Goal: Obtain resource: Download file/media

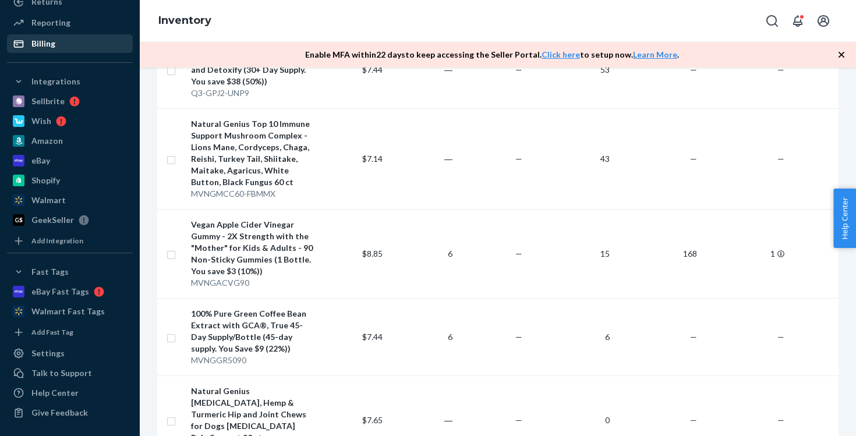
scroll to position [156, 0]
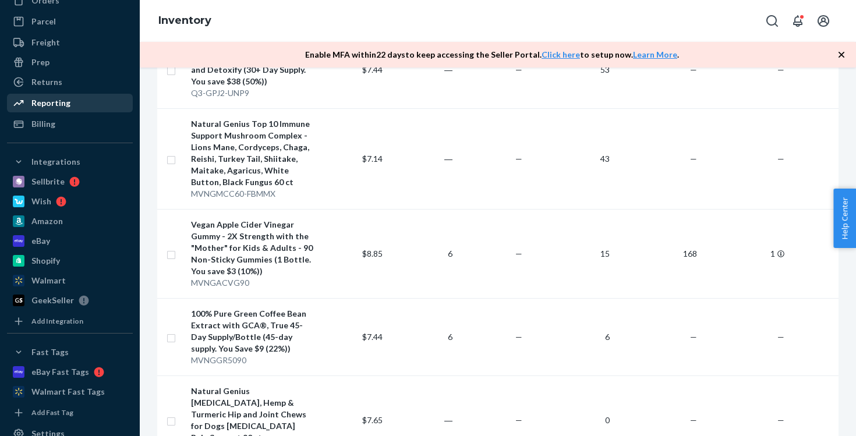
click at [98, 104] on div "Reporting" at bounding box center [69, 103] width 123 height 16
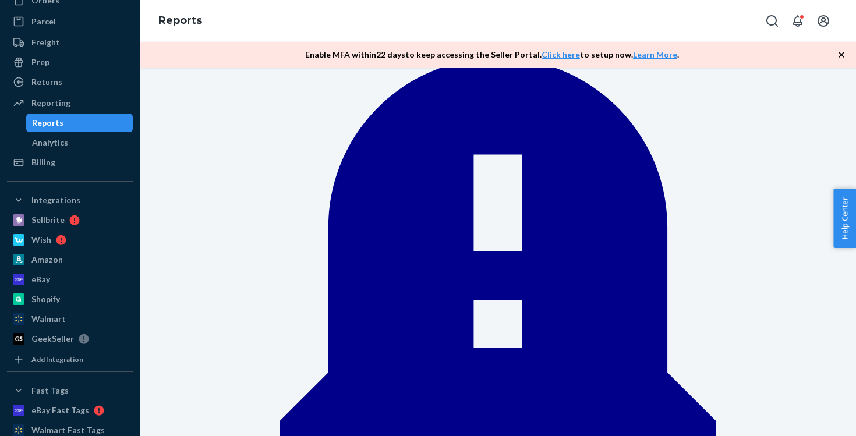
scroll to position [135, 0]
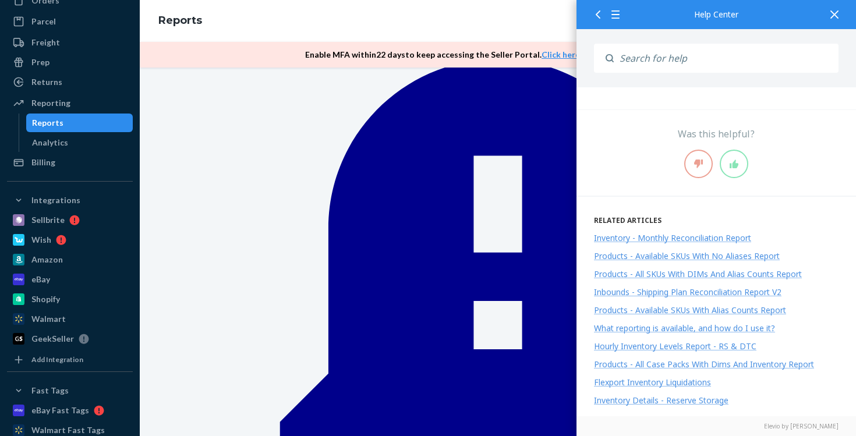
scroll to position [428, 0]
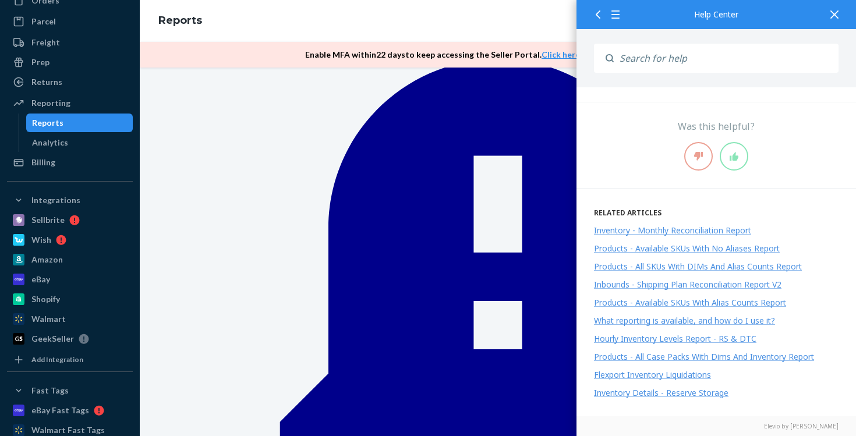
click at [832, 17] on icon at bounding box center [835, 14] width 8 height 8
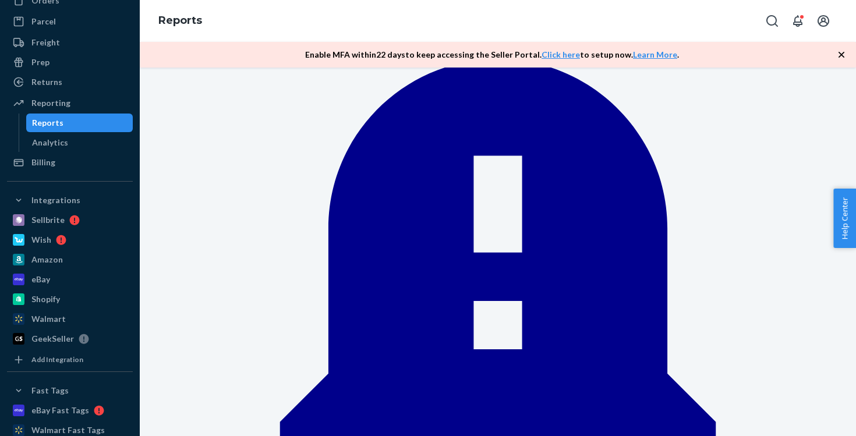
scroll to position [0, 0]
type input "inbo"
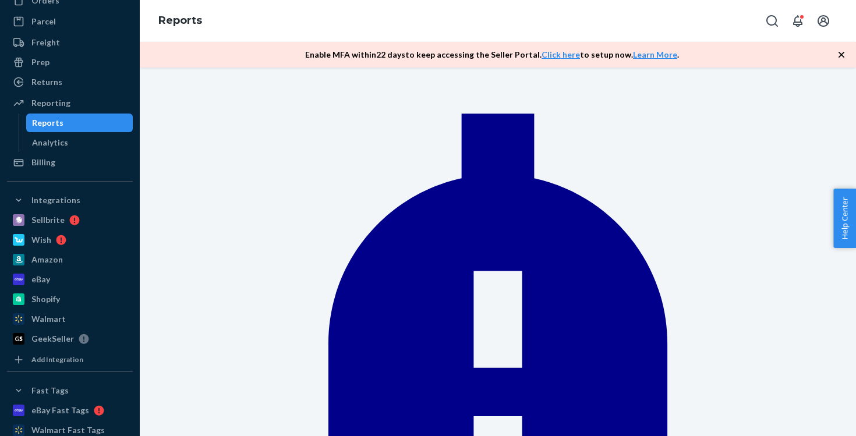
scroll to position [54, 0]
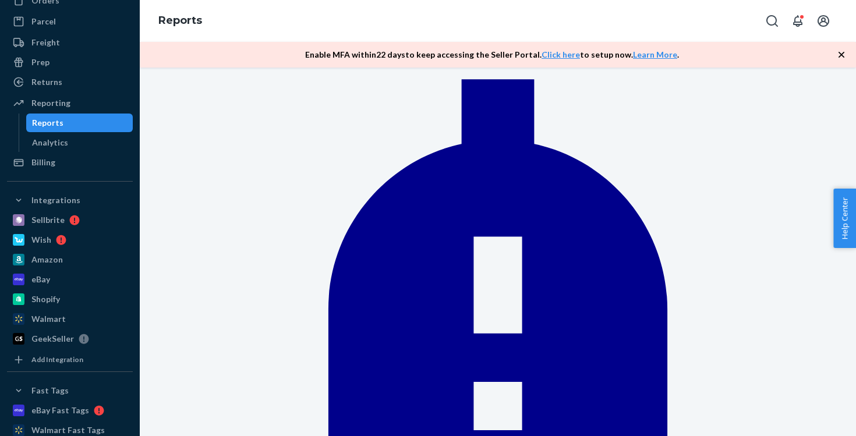
type input "reserve"
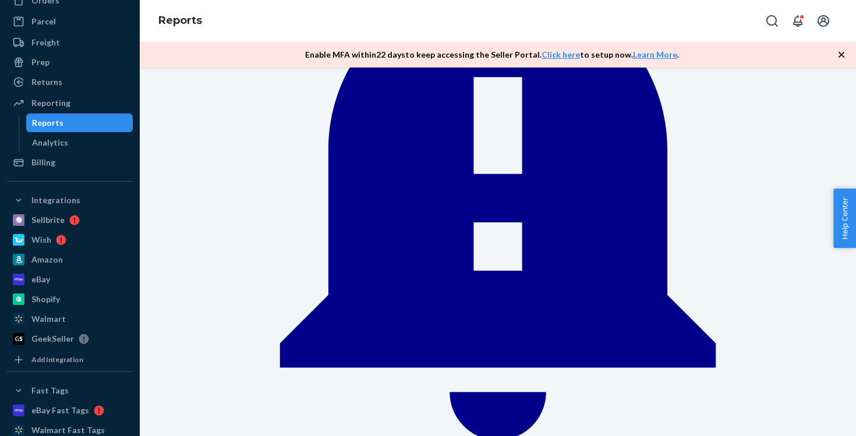
scroll to position [185, 0]
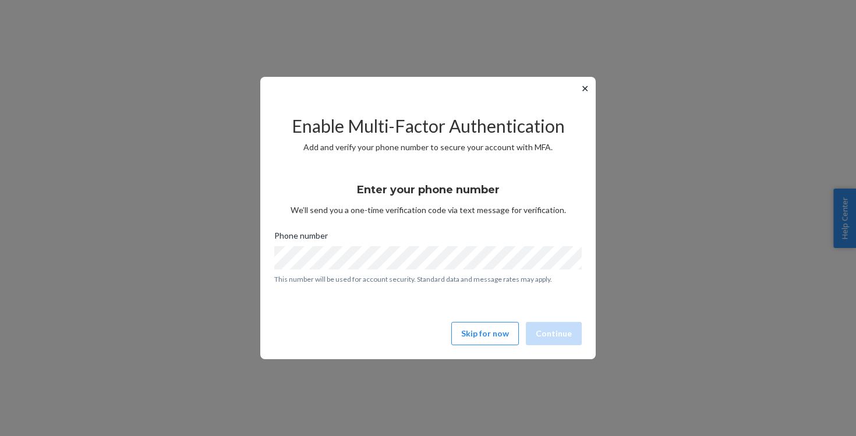
click at [583, 89] on button "✕" at bounding box center [585, 89] width 12 height 14
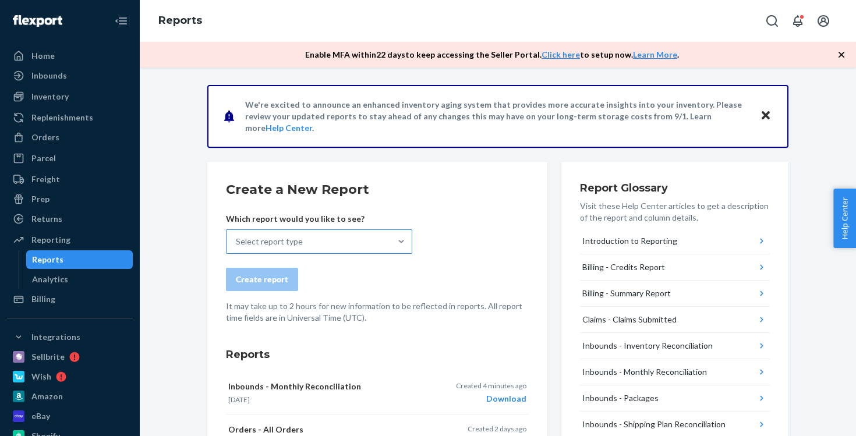
click at [313, 239] on div "Select report type" at bounding box center [309, 241] width 164 height 23
click at [237, 239] on input "Select report type" at bounding box center [236, 242] width 1 height 12
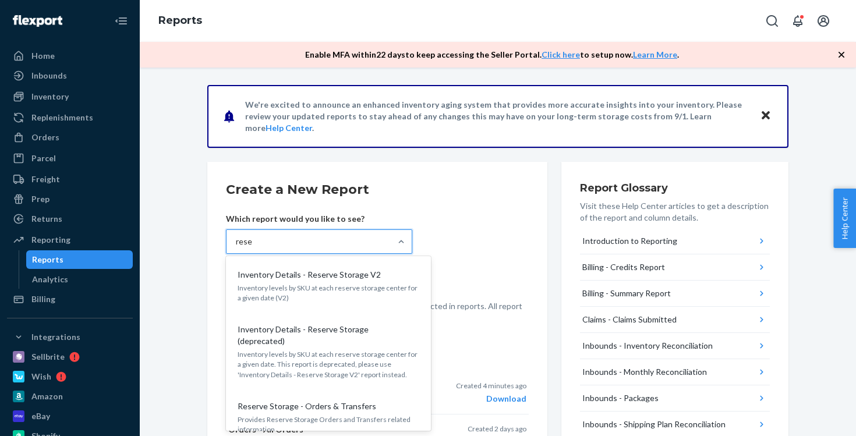
type input "[PERSON_NAME]"
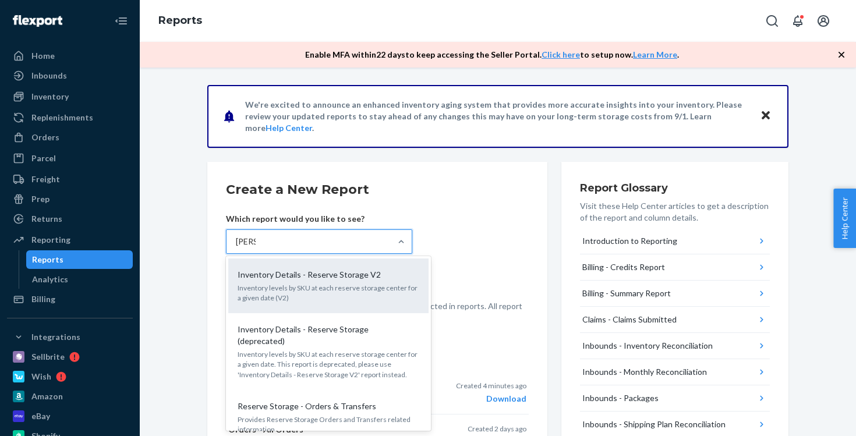
click at [316, 277] on p "Inventory Details - Reserve Storage V2" at bounding box center [309, 275] width 143 height 12
click at [256, 248] on input "[PERSON_NAME]" at bounding box center [246, 242] width 20 height 12
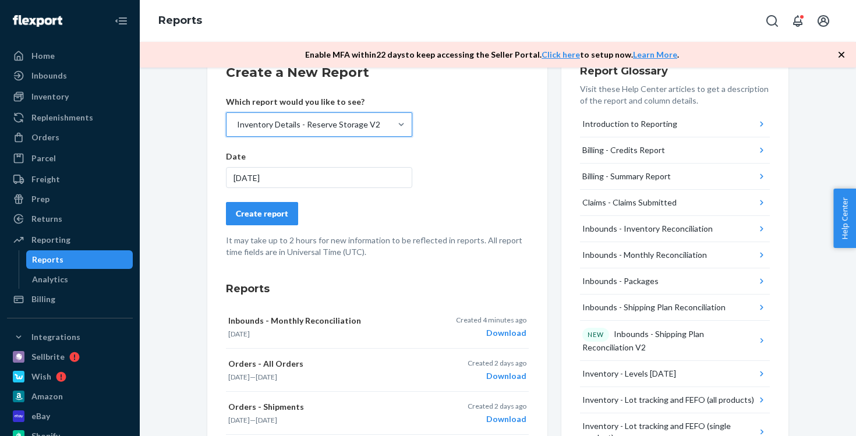
scroll to position [148, 0]
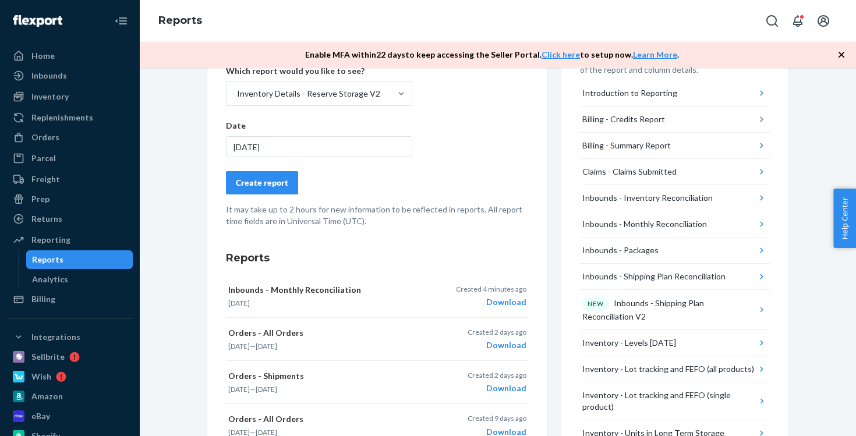
click at [309, 149] on div "[DATE]" at bounding box center [319, 146] width 186 height 21
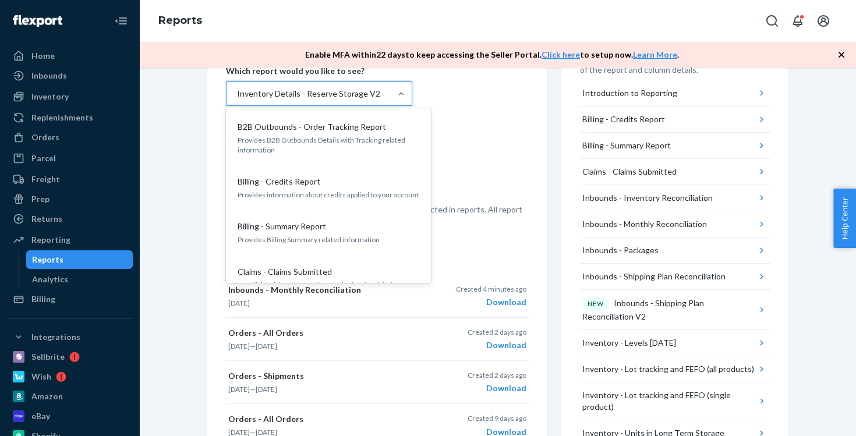
click at [292, 102] on div "Inventory Details - Reserve Storage V2" at bounding box center [309, 93] width 164 height 23
click at [237, 100] on input "option Inventory Details - Reserve Storage V2, selected. option Inventory Detai…" at bounding box center [236, 94] width 1 height 12
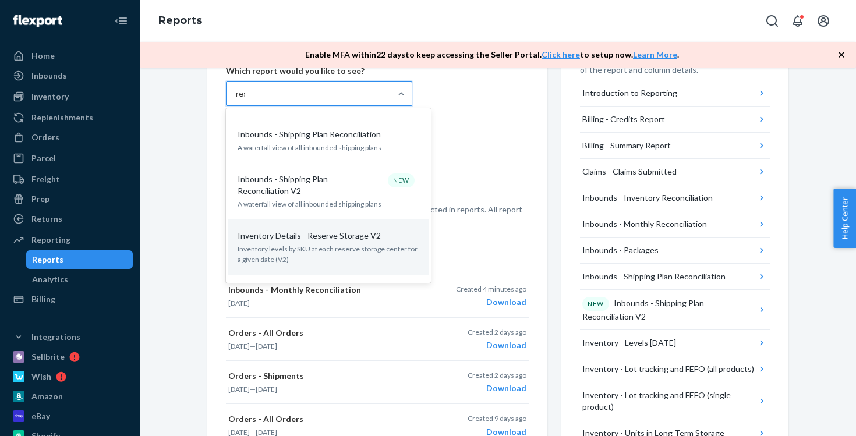
scroll to position [0, 0]
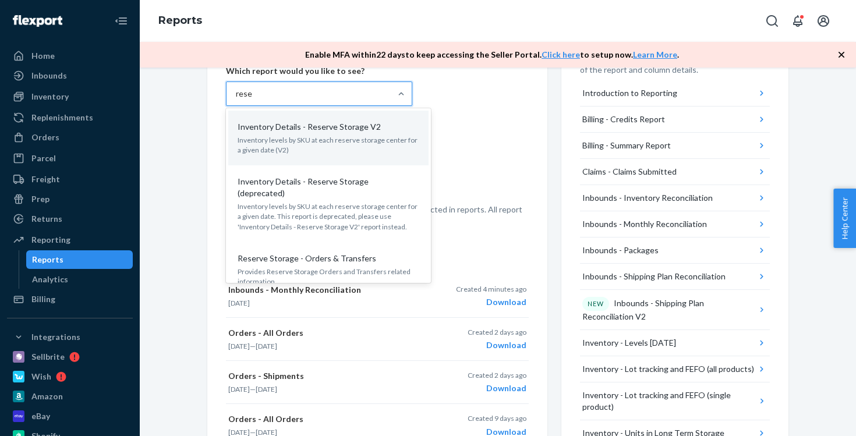
type input "[PERSON_NAME]"
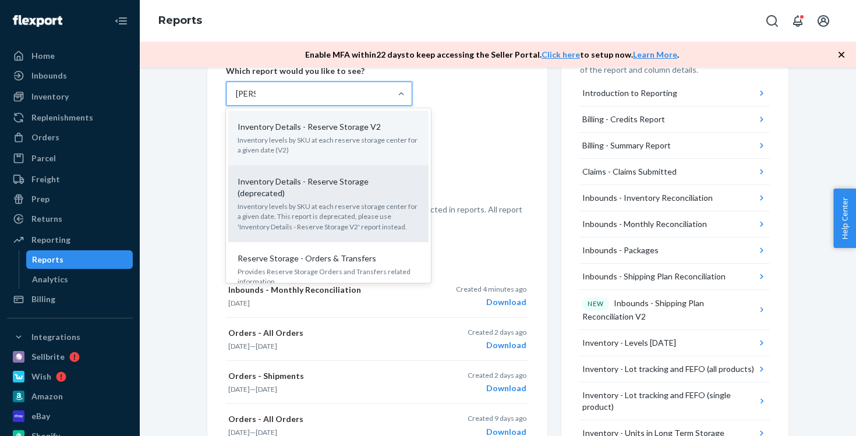
click at [341, 202] on p "Inventory levels by SKU at each reserve storage center for a given date. This r…" at bounding box center [329, 217] width 182 height 30
click at [256, 100] on input "[PERSON_NAME]" at bounding box center [246, 94] width 20 height 12
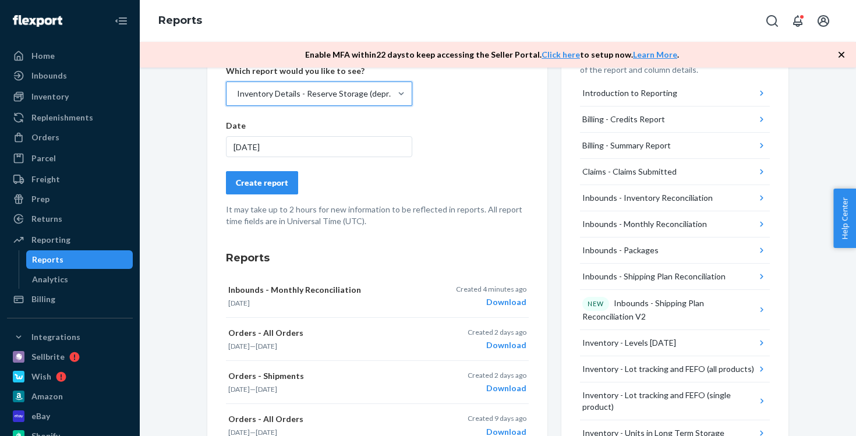
click at [292, 156] on div "[DATE]" at bounding box center [319, 146] width 186 height 21
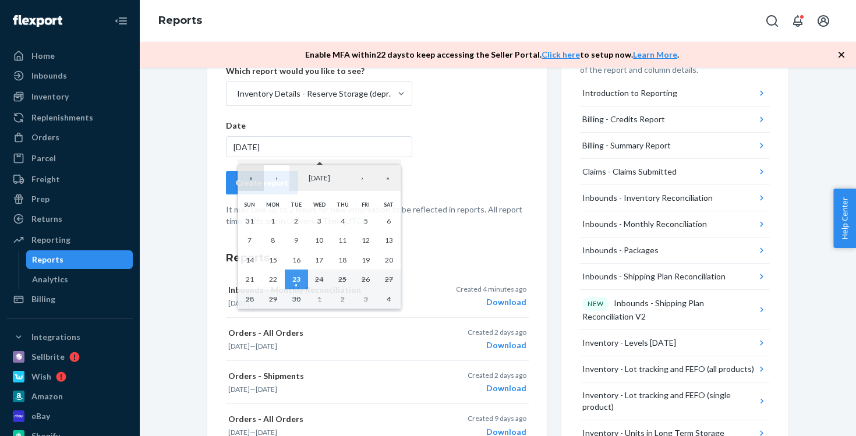
click at [253, 179] on button "«" at bounding box center [251, 178] width 26 height 26
click at [389, 174] on button "»" at bounding box center [388, 178] width 26 height 26
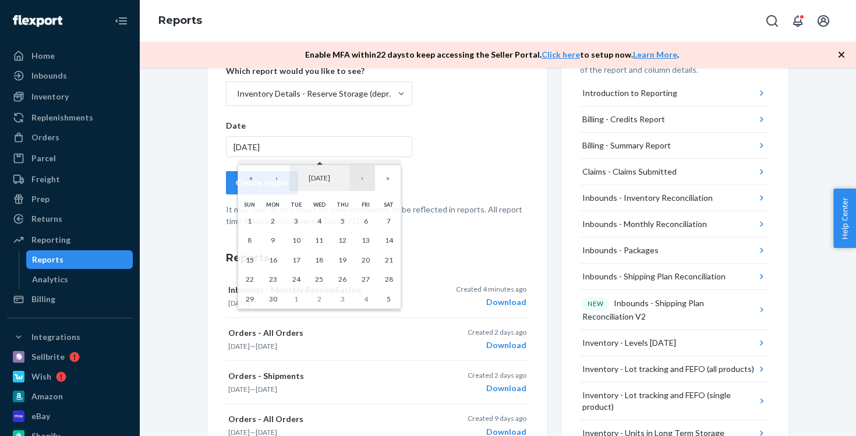
click at [366, 181] on button "›" at bounding box center [362, 178] width 26 height 26
click at [299, 298] on abbr "31" at bounding box center [296, 299] width 8 height 9
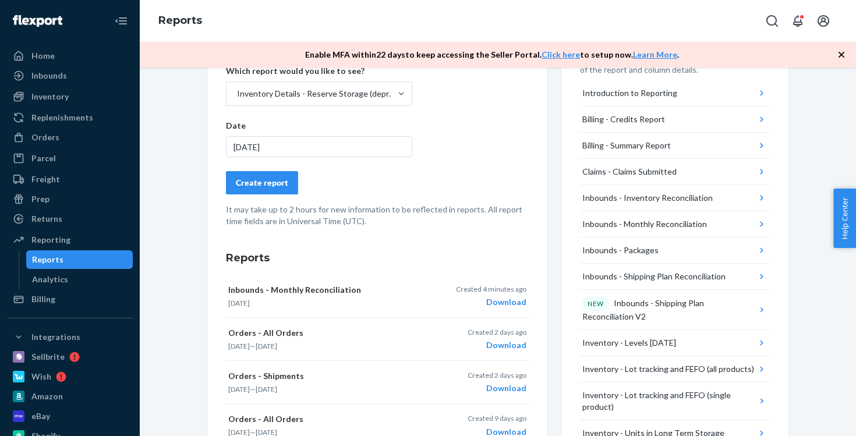
click at [284, 183] on div "Create report" at bounding box center [262, 183] width 52 height 12
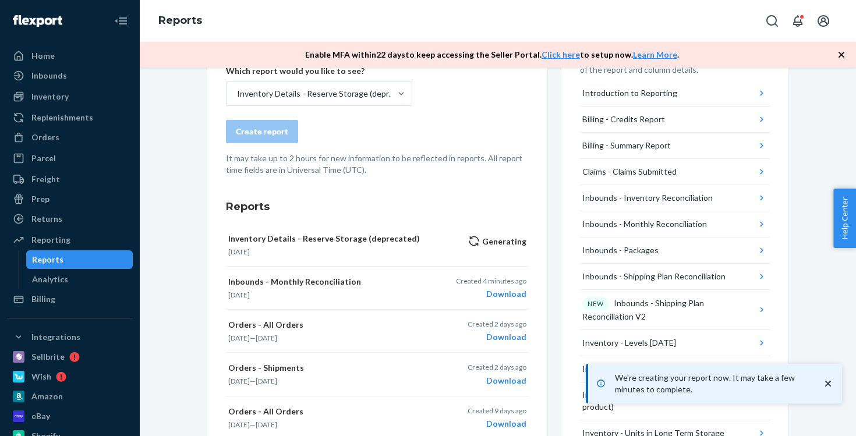
click at [842, 54] on icon "button" at bounding box center [842, 55] width 12 height 12
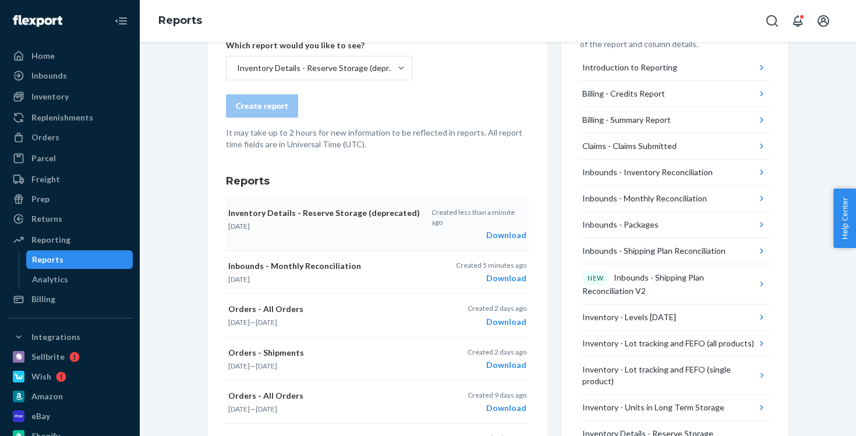
click at [503, 229] on div "Download" at bounding box center [479, 235] width 95 height 12
click at [83, 103] on div "Inventory" at bounding box center [69, 97] width 123 height 16
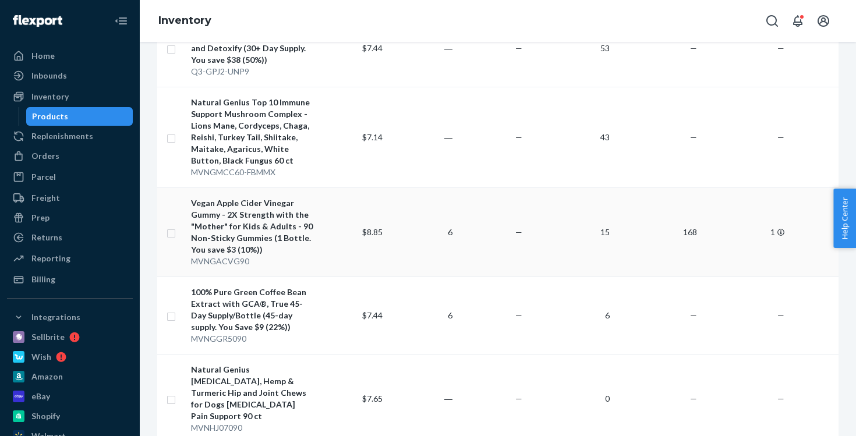
scroll to position [478, 0]
